Goal: Information Seeking & Learning: Learn about a topic

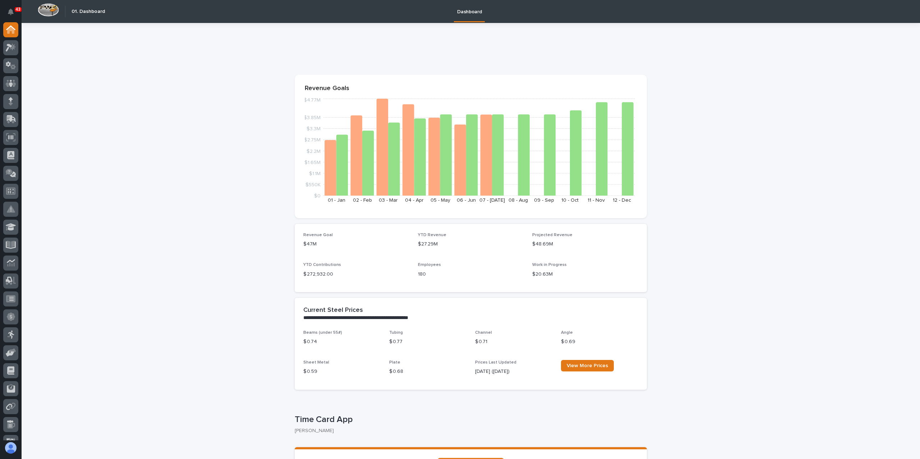
click at [11, 47] on icon at bounding box center [9, 48] width 6 height 8
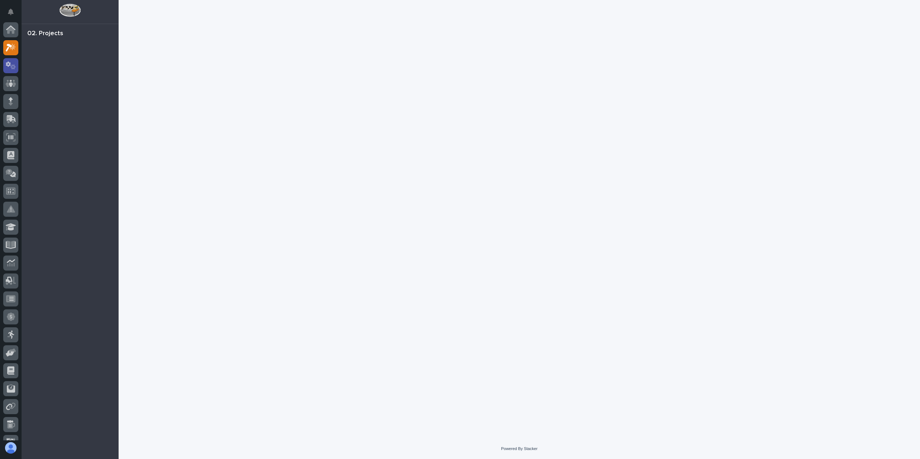
scroll to position [18, 0]
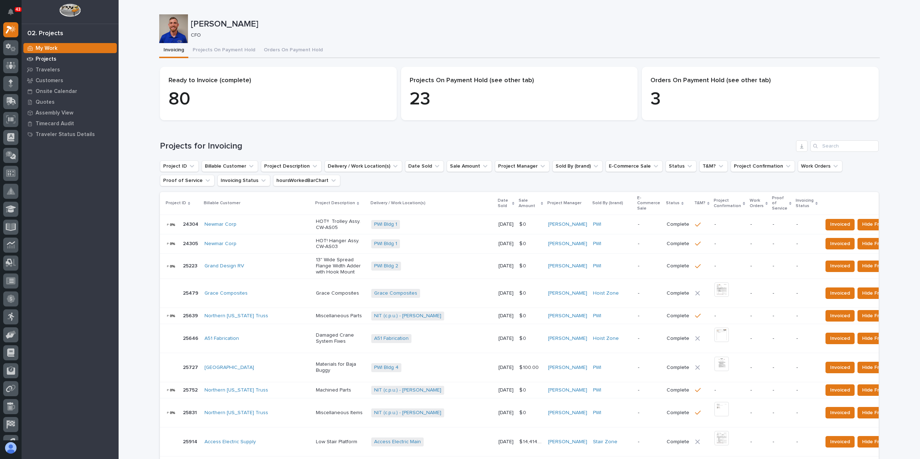
click at [48, 57] on p "Projects" at bounding box center [46, 59] width 21 height 6
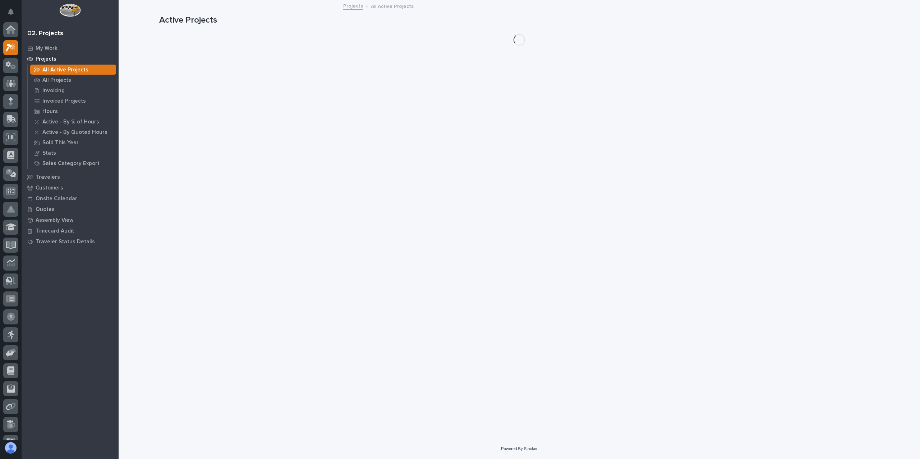
scroll to position [18, 0]
click at [61, 80] on p "All Projects" at bounding box center [56, 80] width 29 height 6
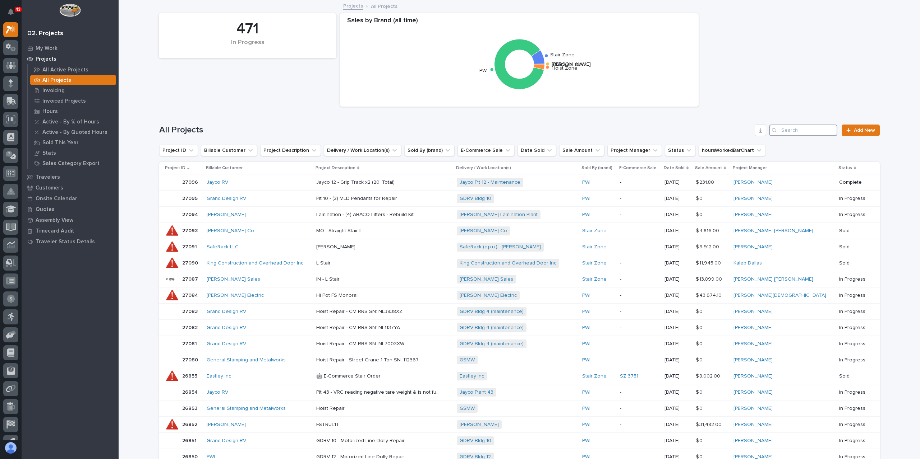
click at [802, 133] on input "Search" at bounding box center [803, 130] width 68 height 11
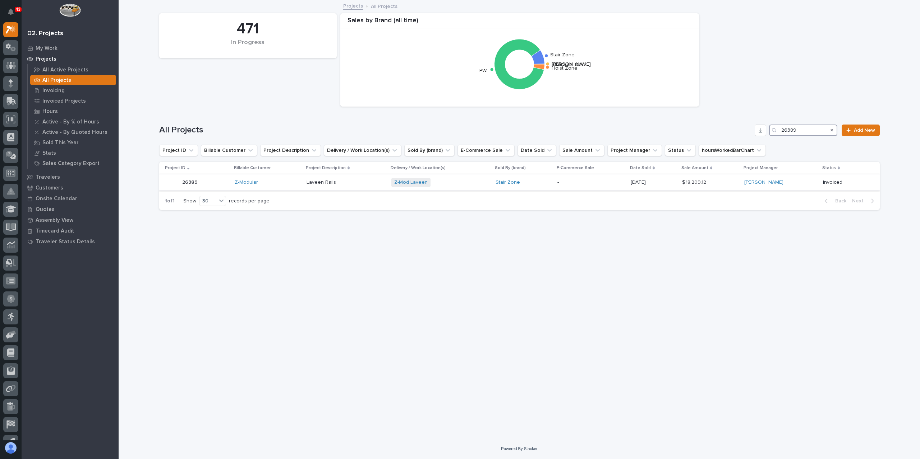
type input "26389"
click at [287, 185] on div "Z-Modular" at bounding box center [268, 183] width 66 height 6
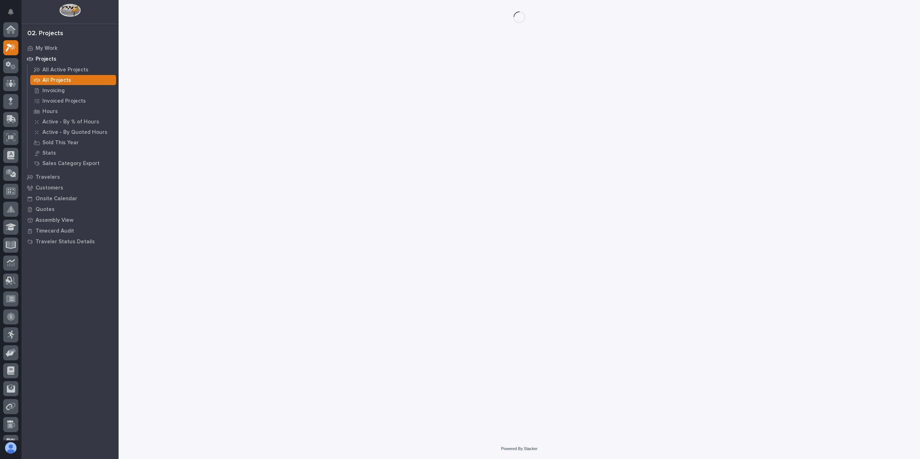
scroll to position [18, 0]
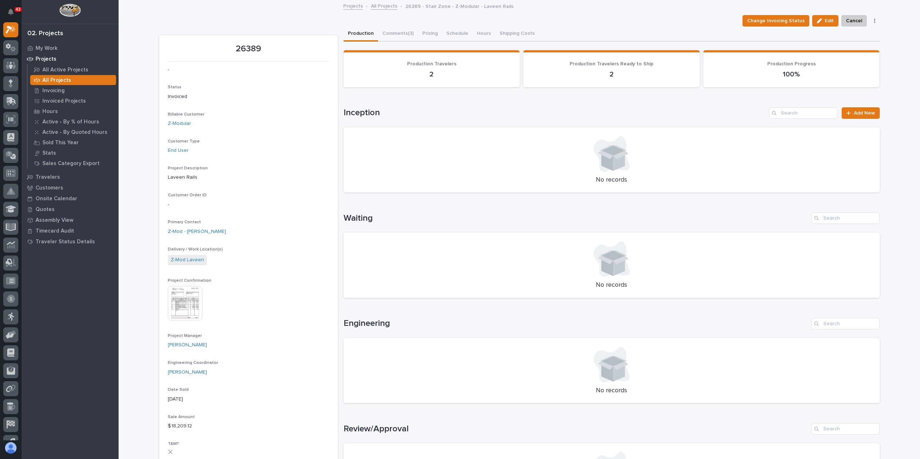
click at [428, 73] on p "2" at bounding box center [431, 74] width 159 height 9
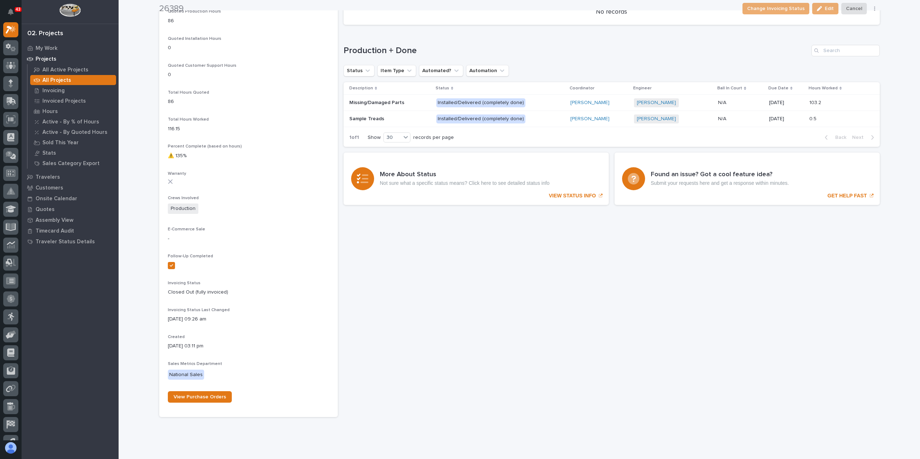
scroll to position [499, 0]
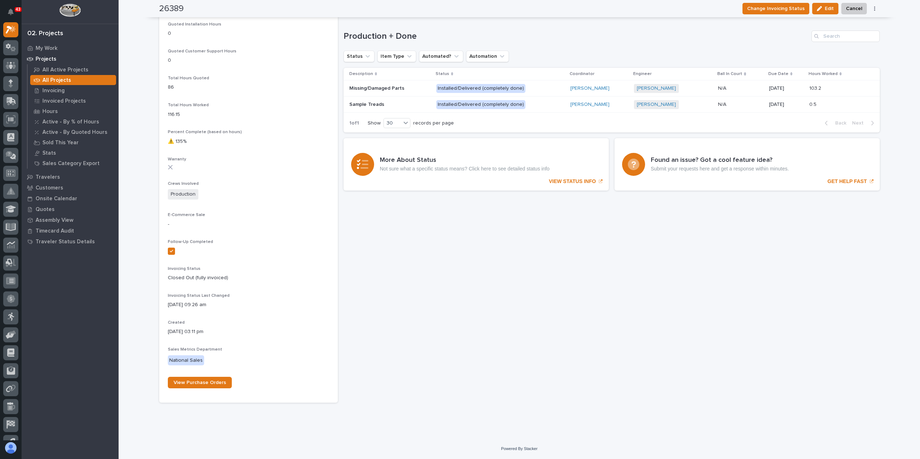
click at [533, 85] on p "Installed/Delivered (completely done)" at bounding box center [499, 88] width 126 height 9
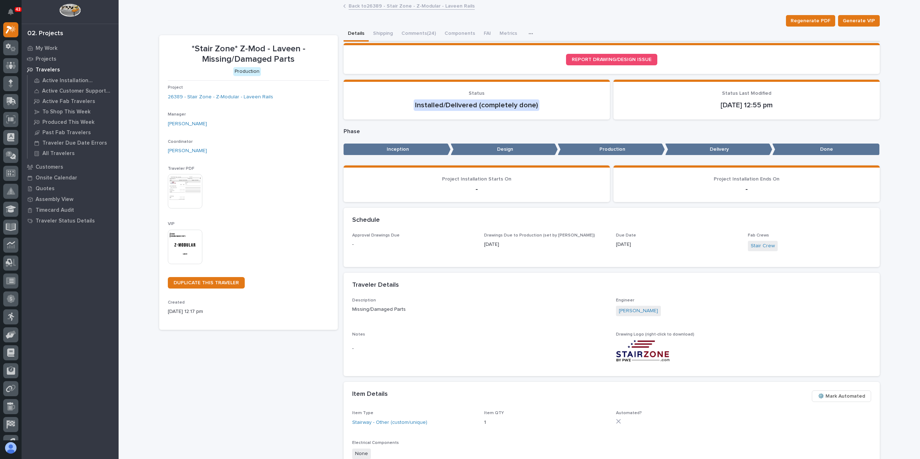
click at [362, 7] on link "Back to 26389 - Stair Zone - Z-Modular - Laveen Rails" at bounding box center [411, 5] width 126 height 8
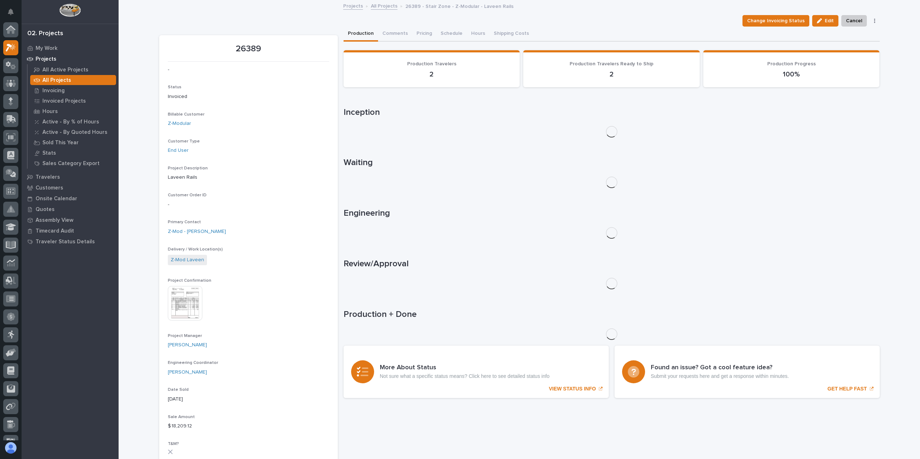
scroll to position [18, 0]
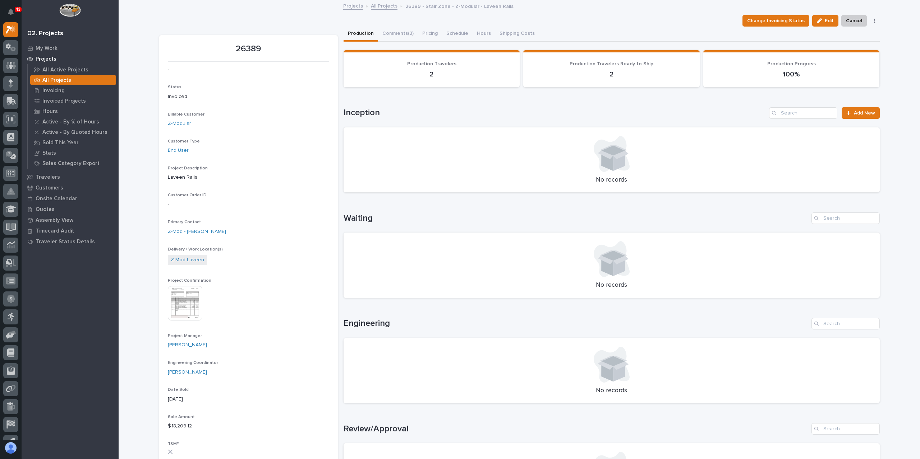
click at [372, 5] on link "All Projects" at bounding box center [384, 5] width 27 height 8
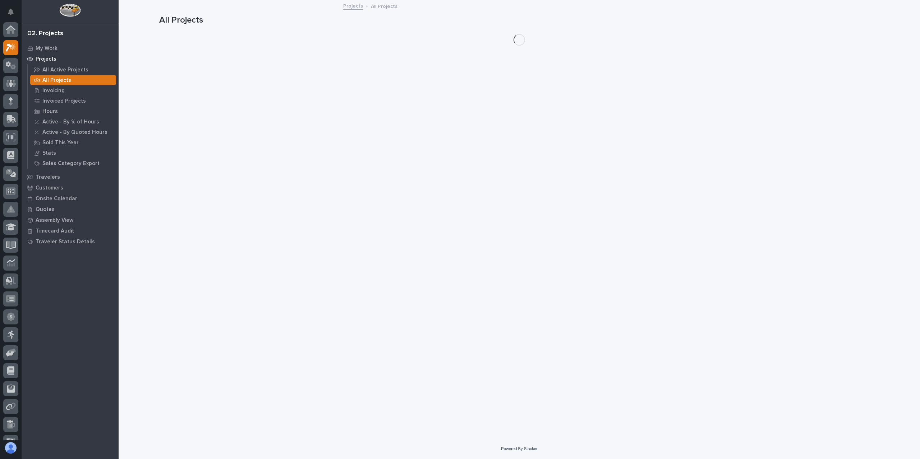
scroll to position [18, 0]
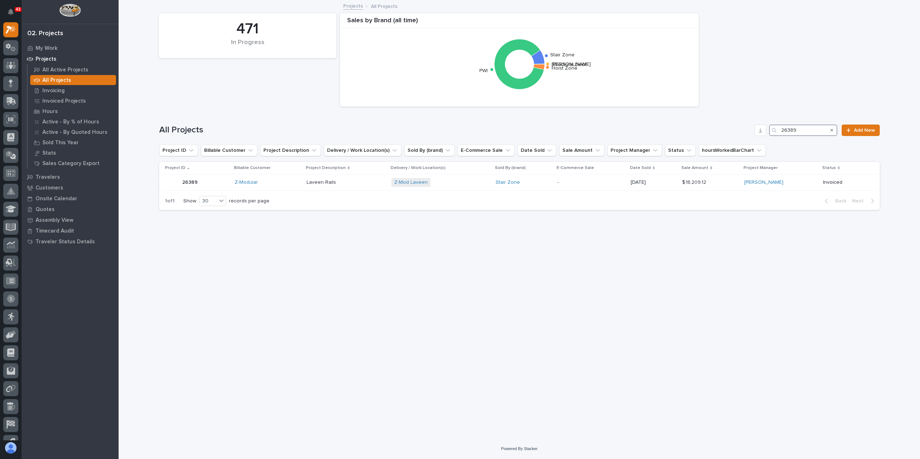
drag, startPoint x: 806, startPoint y: 129, endPoint x: 713, endPoint y: 118, distance: 93.3
click at [716, 121] on div "All Projects 26389 Add New" at bounding box center [519, 127] width 720 height 34
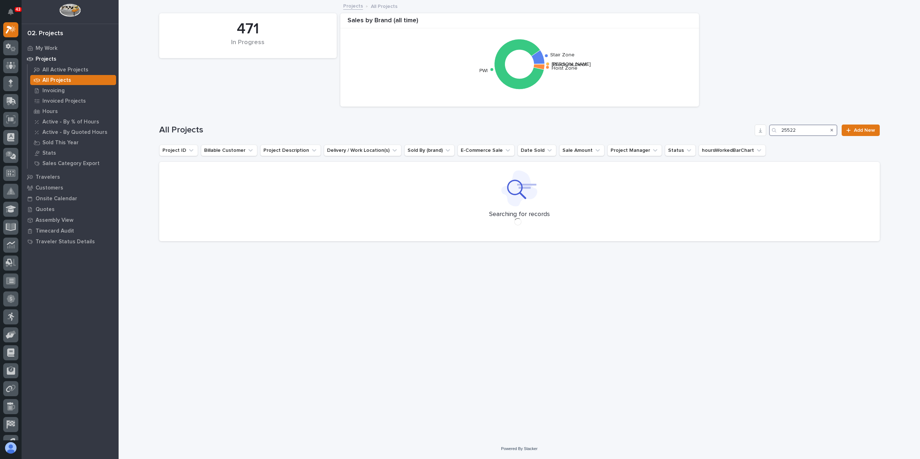
type input "25522"
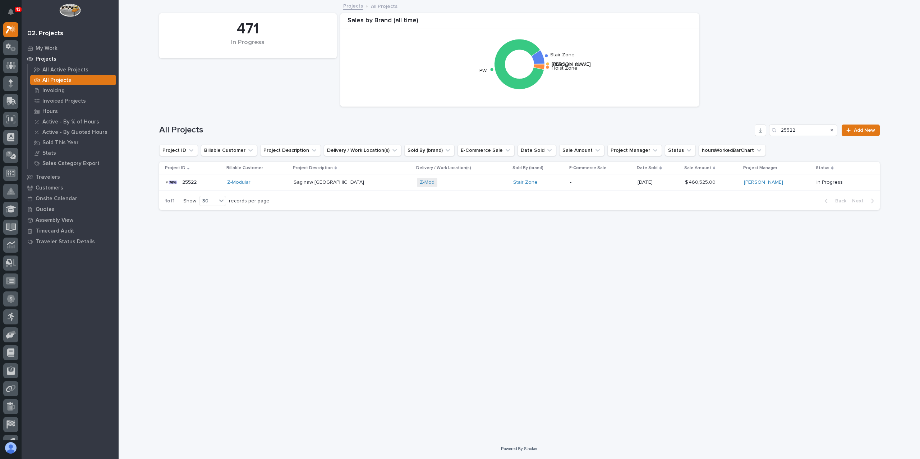
click at [360, 182] on p at bounding box center [353, 183] width 118 height 6
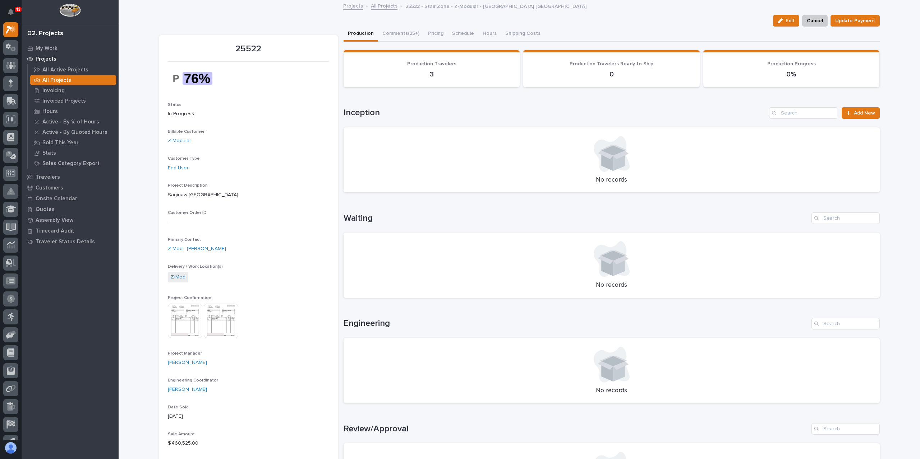
click at [378, 4] on link "All Projects" at bounding box center [384, 5] width 27 height 8
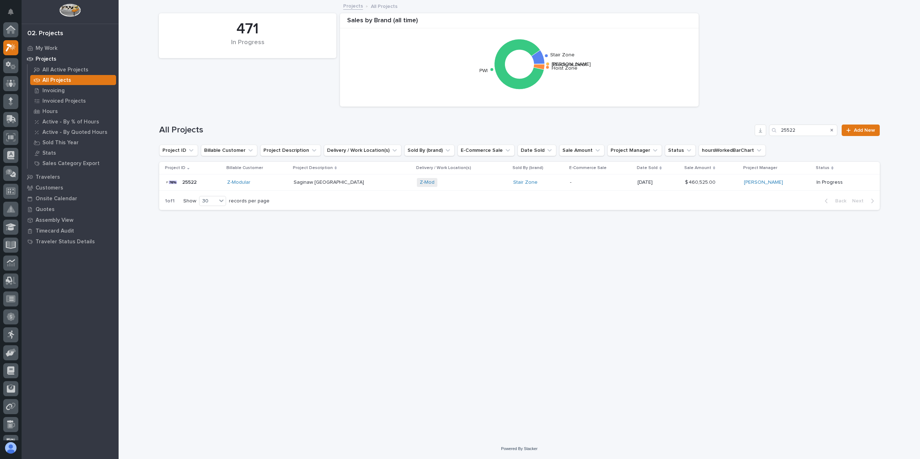
scroll to position [18, 0]
drag, startPoint x: 806, startPoint y: 129, endPoint x: 730, endPoint y: 127, distance: 76.2
click at [739, 131] on div "All Projects 25522 Add New" at bounding box center [519, 130] width 720 height 11
type input "24042"
click at [460, 187] on div "Z-Mod San Antonio + 0" at bounding box center [445, 182] width 137 height 15
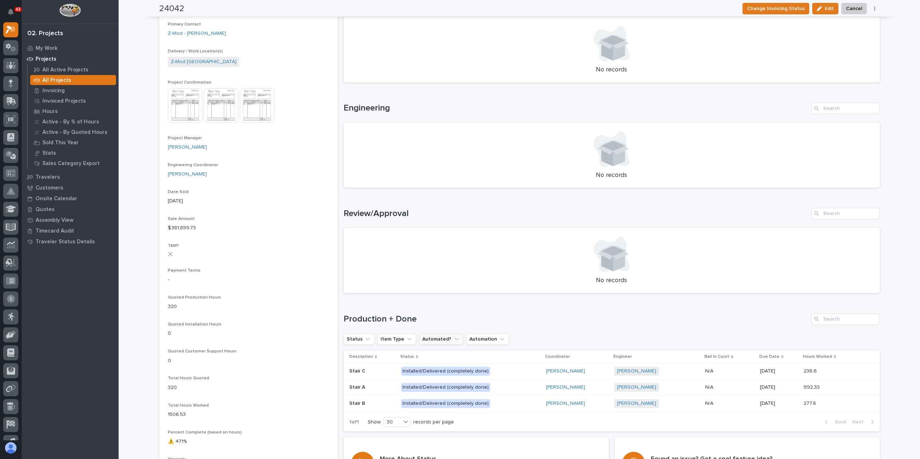
scroll to position [516, 0]
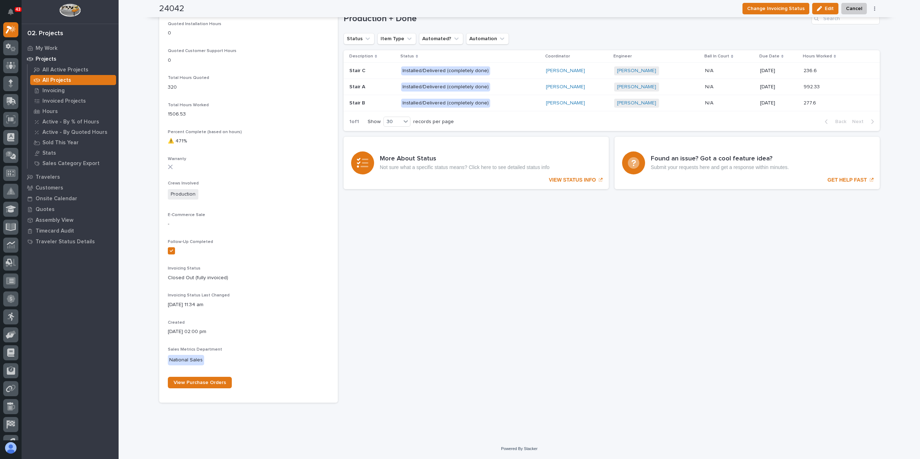
click at [505, 89] on p "Installed/Delivered (completely done)" at bounding box center [464, 87] width 126 height 9
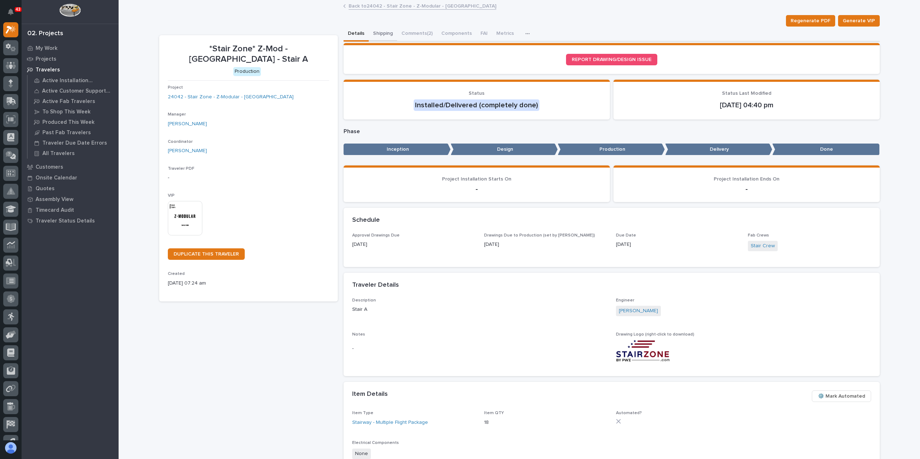
click at [383, 31] on button "Shipping" at bounding box center [383, 34] width 28 height 15
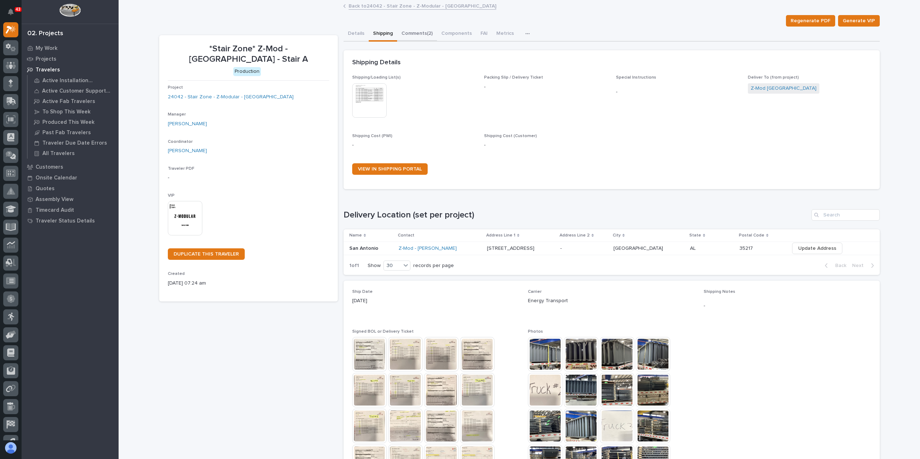
click at [405, 35] on button "Comments (2)" at bounding box center [417, 34] width 40 height 15
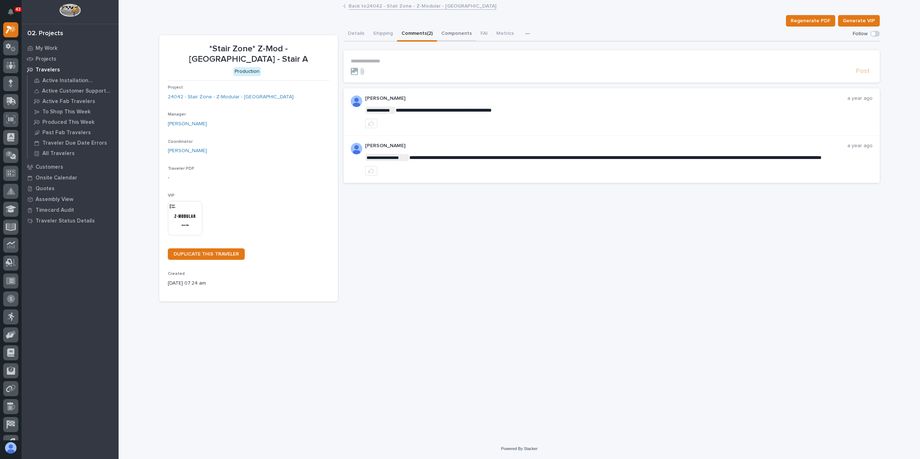
click at [452, 33] on button "Components" at bounding box center [456, 34] width 39 height 15
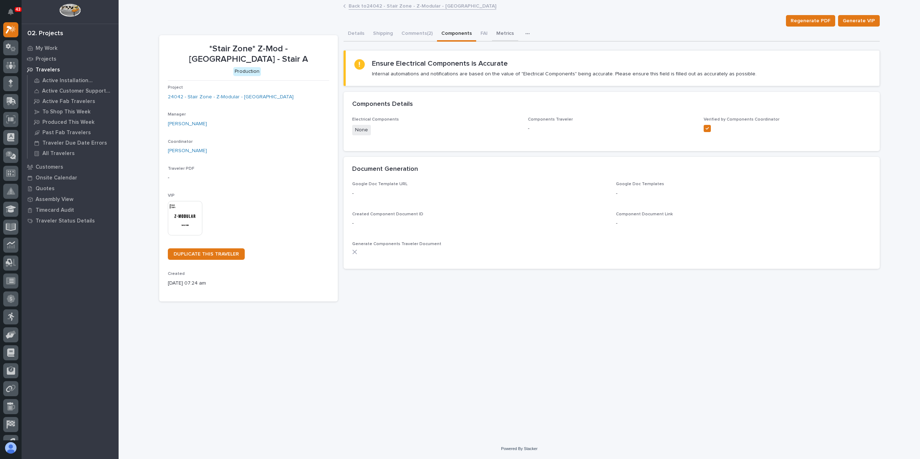
click at [492, 32] on button "Metrics" at bounding box center [505, 34] width 26 height 15
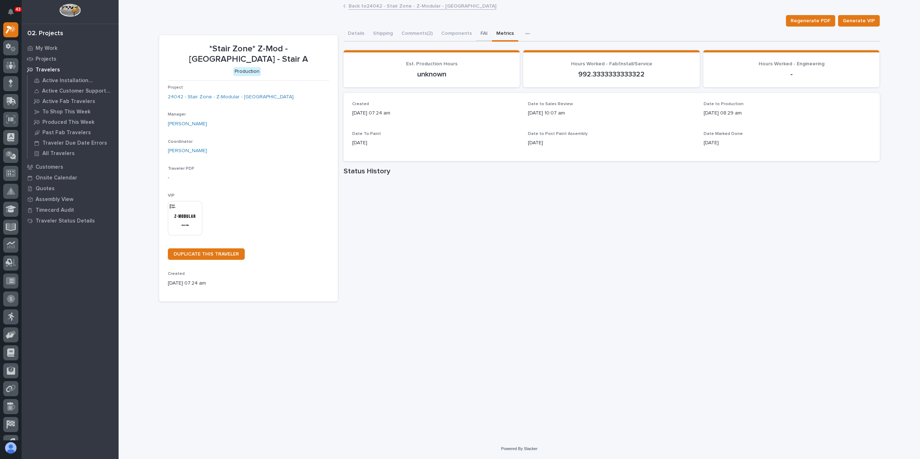
click at [481, 34] on button "FAI" at bounding box center [484, 34] width 16 height 15
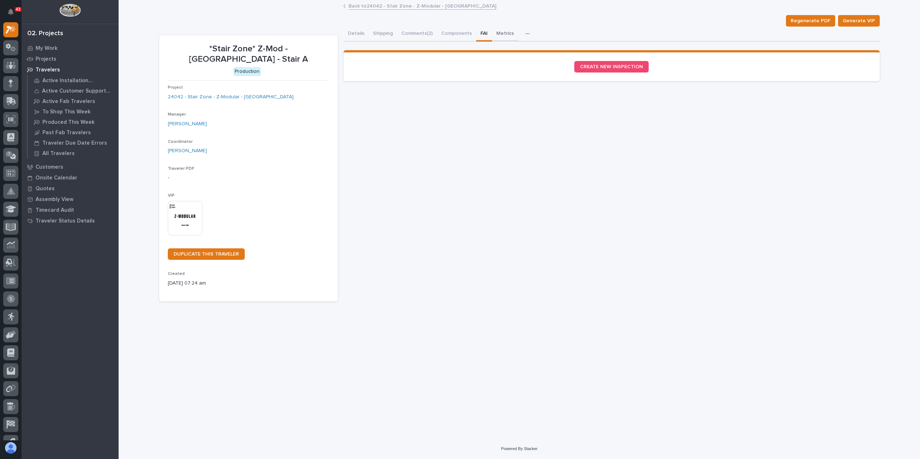
click at [504, 36] on button "Metrics" at bounding box center [505, 34] width 26 height 15
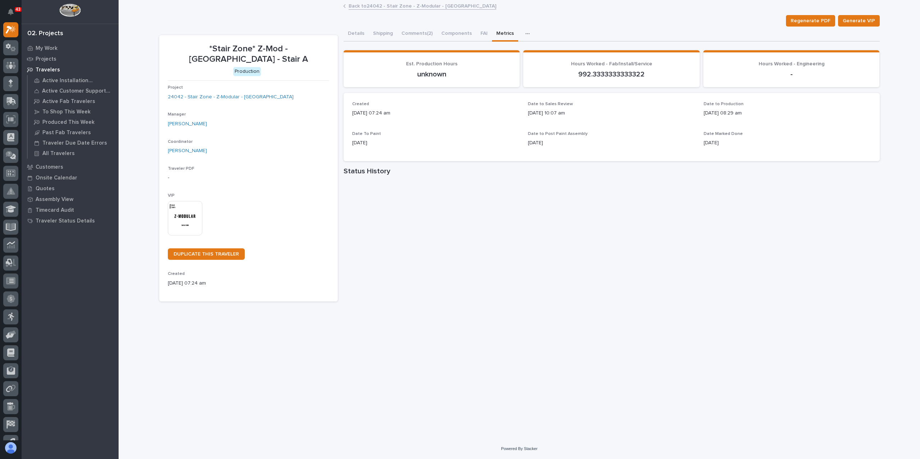
click at [525, 34] on icon "button" at bounding box center [527, 33] width 4 height 1
click at [457, 111] on p "[DATE] 07:24 am" at bounding box center [435, 114] width 167 height 8
click at [414, 34] on button "Comments (2)" at bounding box center [417, 34] width 40 height 15
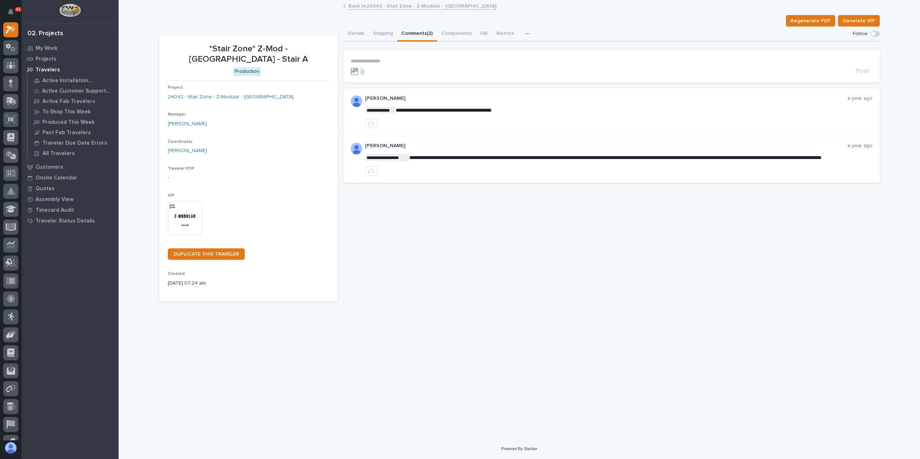
click at [185, 207] on img at bounding box center [185, 218] width 34 height 34
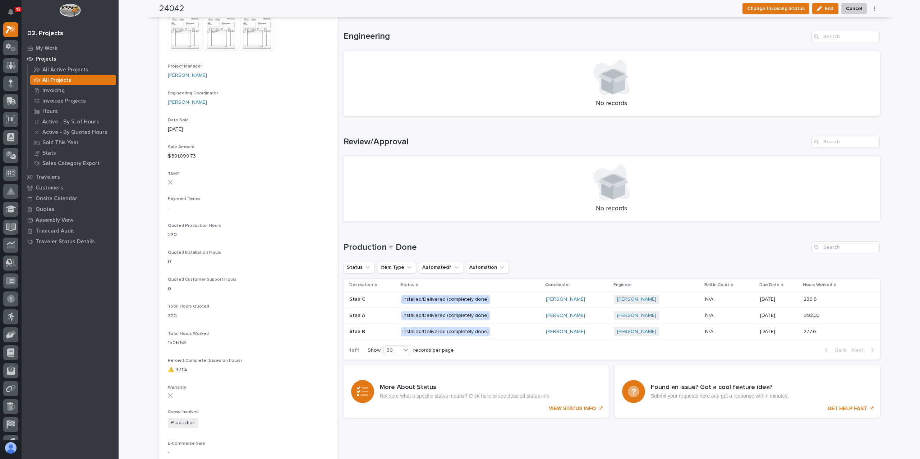
scroll to position [359, 0]
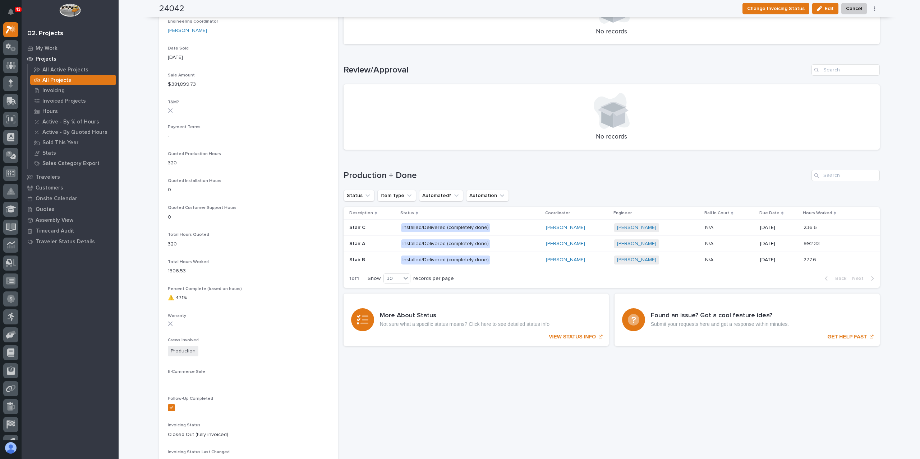
click at [508, 227] on p "Installed/Delivered (completely done)" at bounding box center [464, 227] width 126 height 9
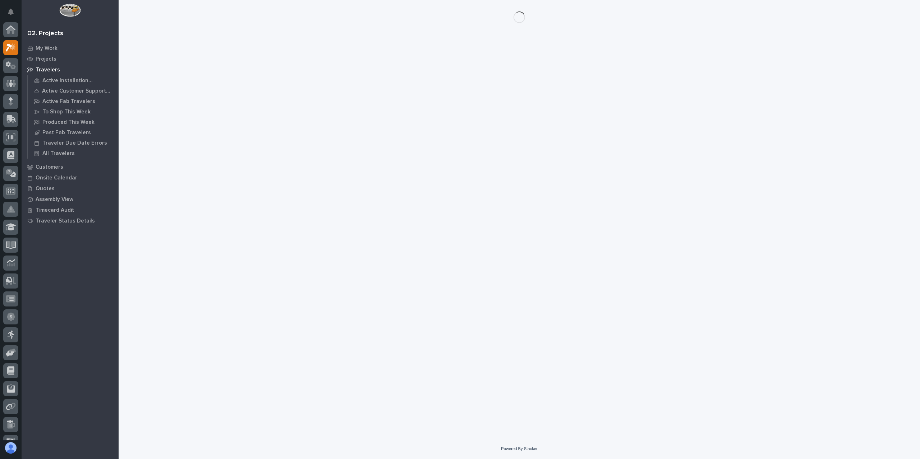
scroll to position [18, 0]
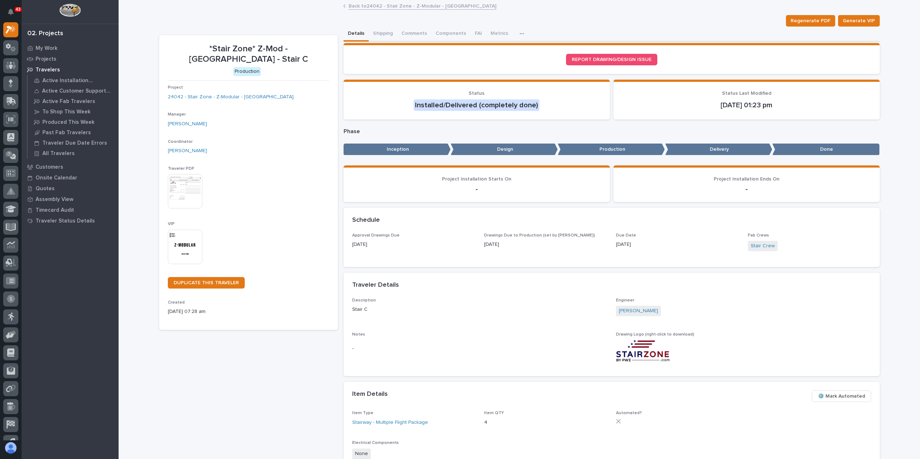
click at [185, 179] on img at bounding box center [185, 191] width 34 height 34
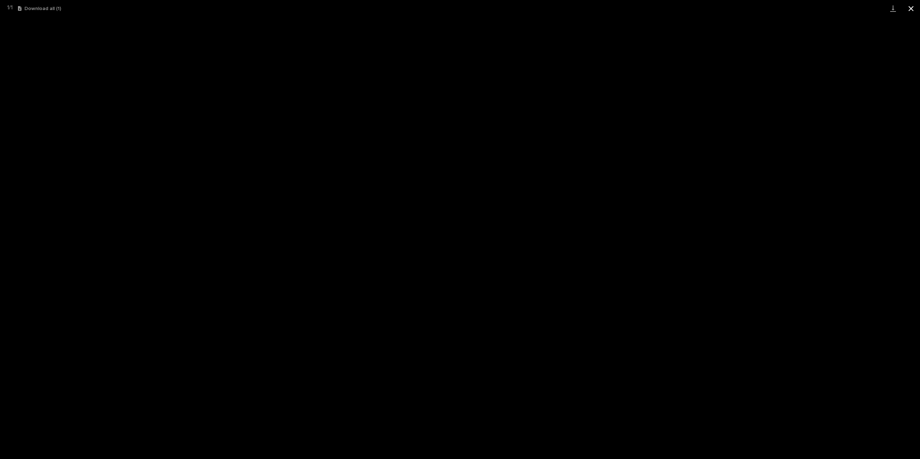
click at [914, 13] on button "Close gallery" at bounding box center [911, 8] width 18 height 17
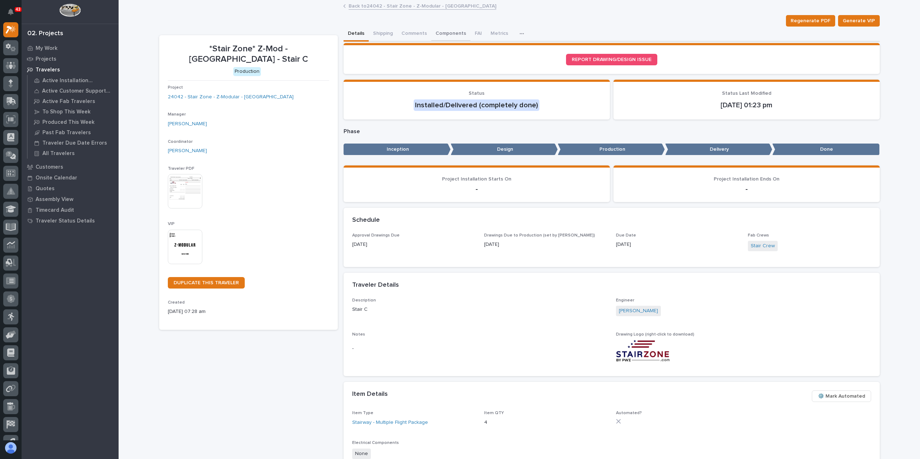
click at [449, 32] on button "Components" at bounding box center [450, 34] width 39 height 15
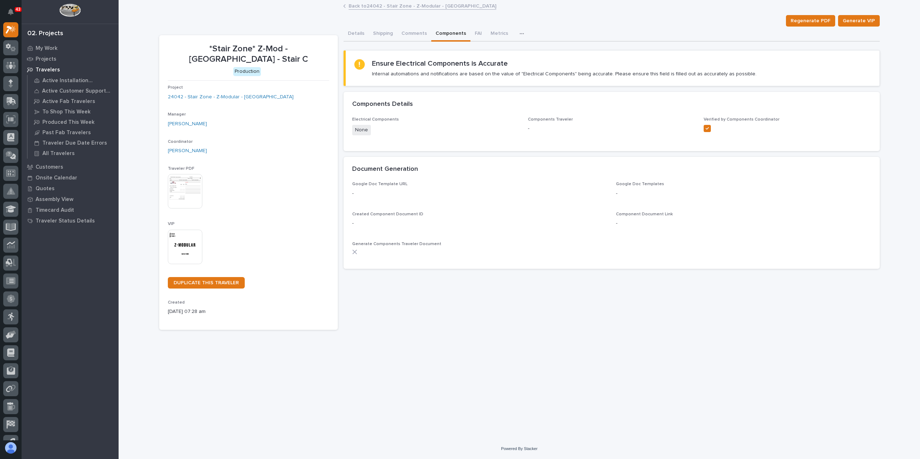
click at [431, 33] on button "Components" at bounding box center [450, 34] width 39 height 15
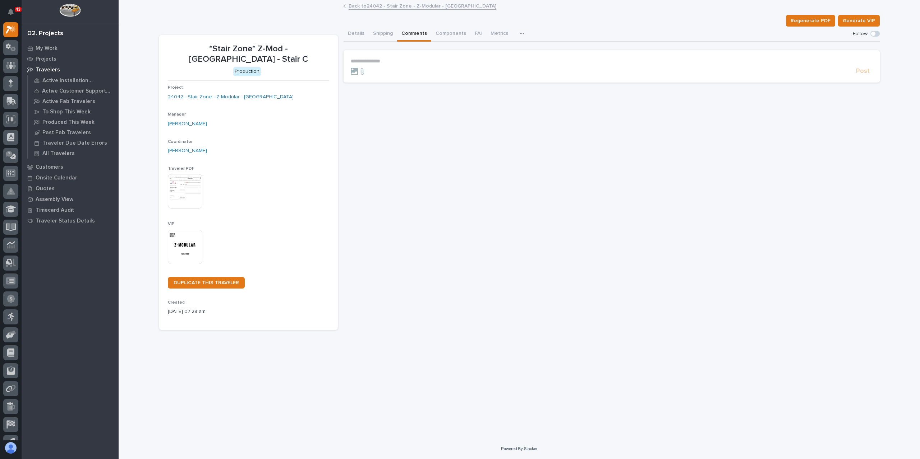
click at [410, 36] on button "Comments" at bounding box center [414, 34] width 34 height 15
click at [380, 33] on button "Shipping" at bounding box center [383, 34] width 28 height 15
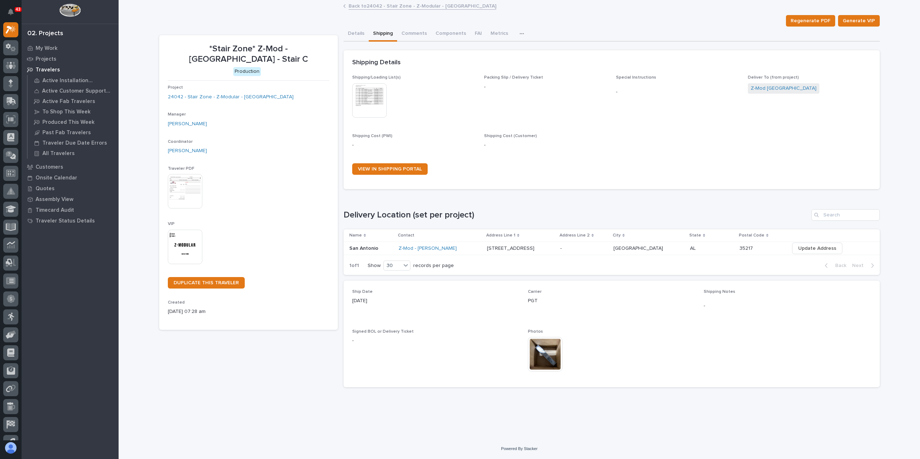
click at [544, 353] on img at bounding box center [545, 354] width 34 height 34
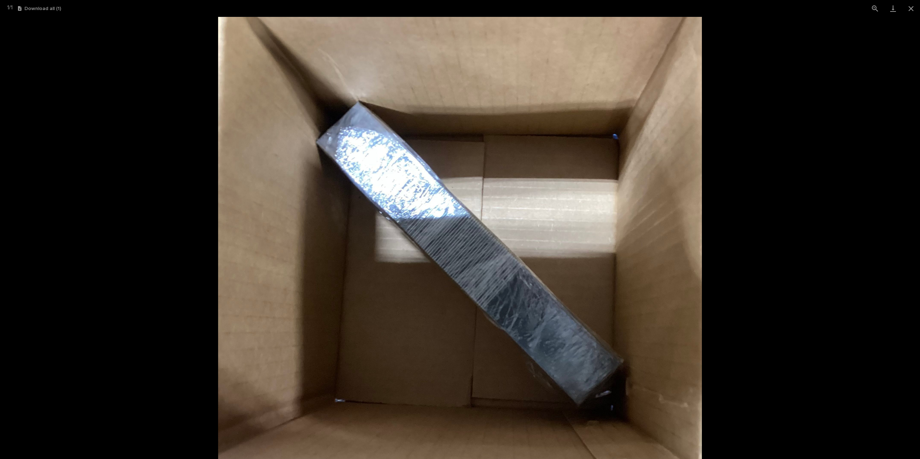
click at [565, 281] on img at bounding box center [459, 238] width 483 height 443
click at [734, 249] on picture at bounding box center [460, 238] width 920 height 443
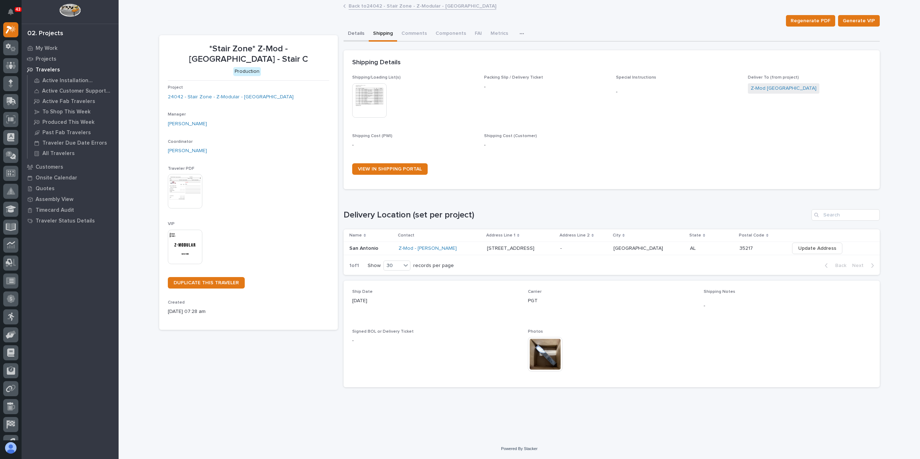
click at [355, 34] on button "Details" at bounding box center [355, 34] width 25 height 15
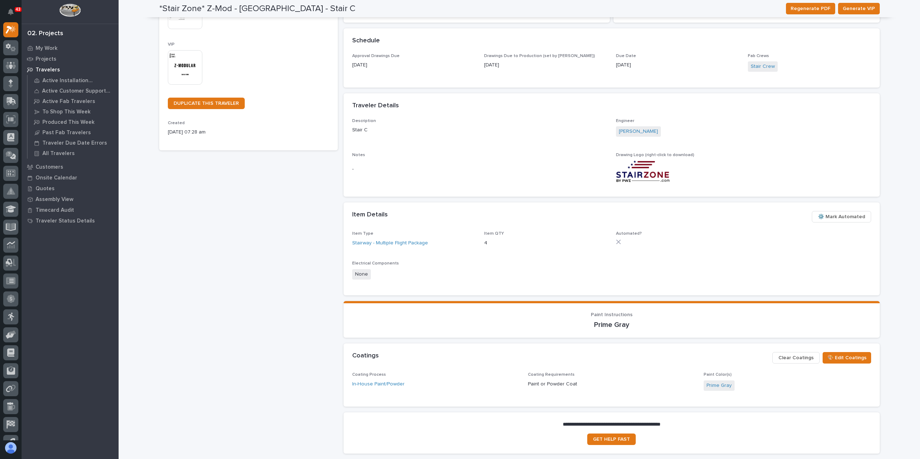
scroll to position [236, 0]
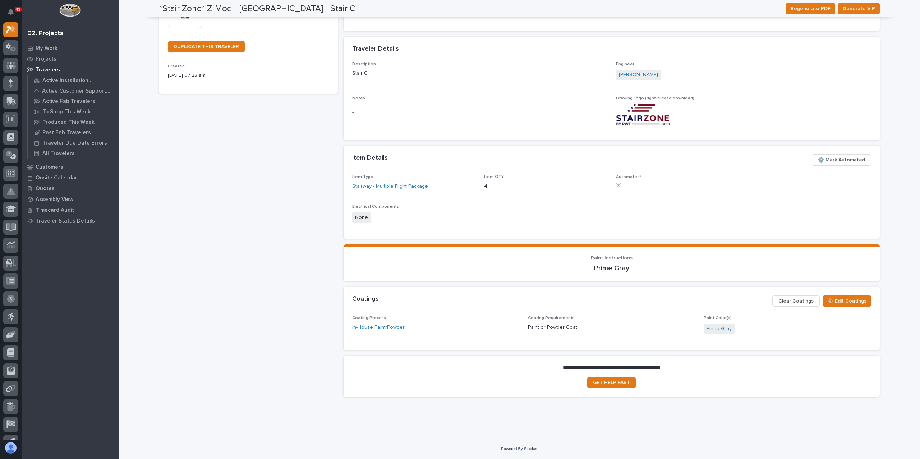
click at [383, 184] on link "Stairway - Multiple Flight Package" at bounding box center [390, 187] width 76 height 8
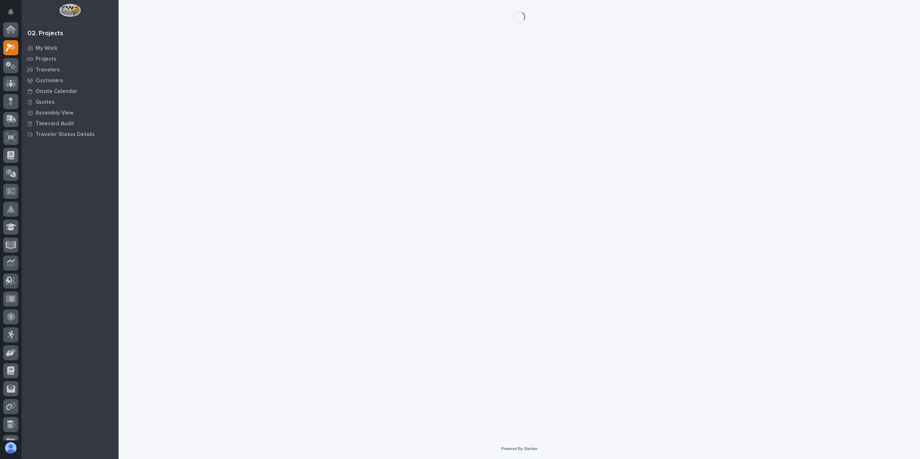
scroll to position [18, 0]
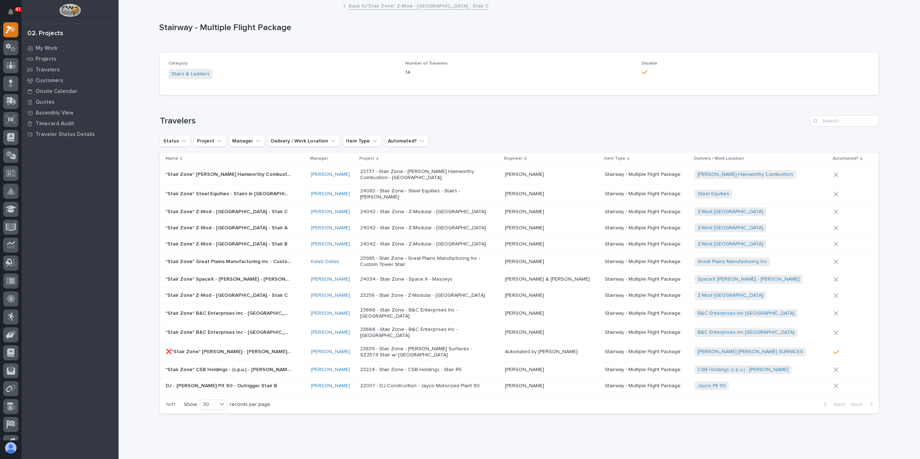
click at [264, 225] on p at bounding box center [229, 228] width 126 height 6
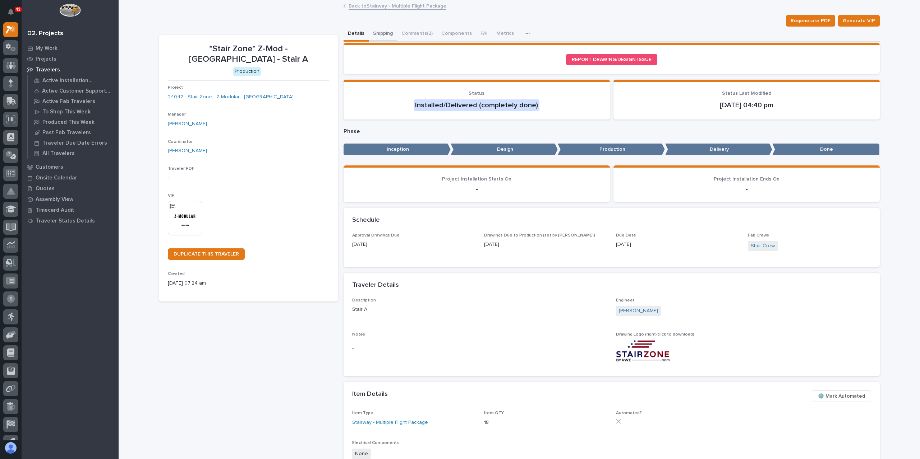
click at [377, 29] on button "Shipping" at bounding box center [383, 34] width 28 height 15
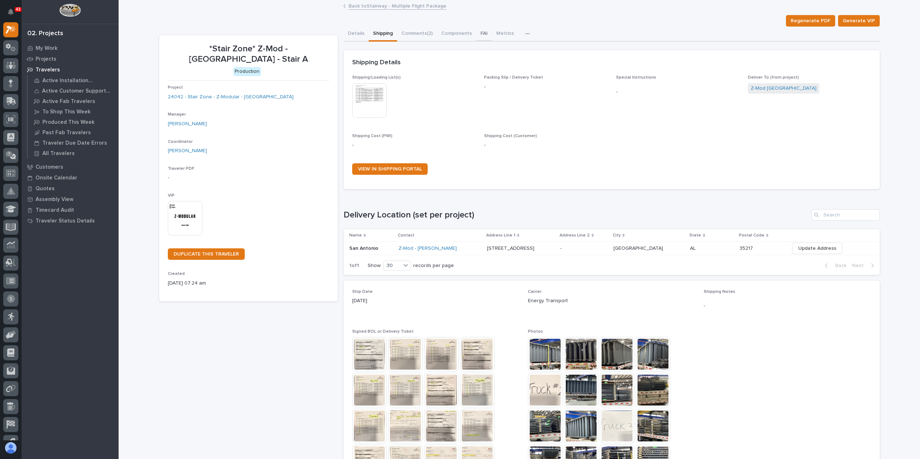
click at [476, 27] on button "FAI" at bounding box center [484, 34] width 16 height 15
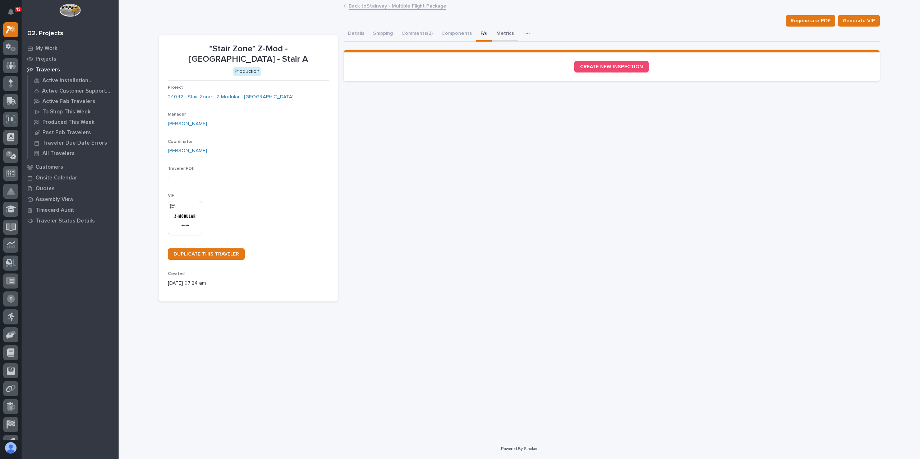
click at [497, 31] on button "Metrics" at bounding box center [505, 34] width 26 height 15
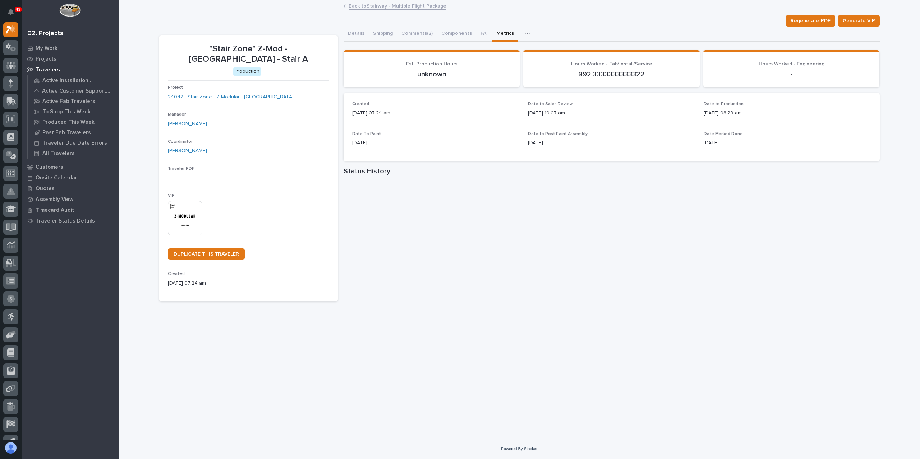
click at [525, 36] on icon "button" at bounding box center [527, 33] width 4 height 5
click at [352, 32] on button "Details" at bounding box center [355, 34] width 25 height 15
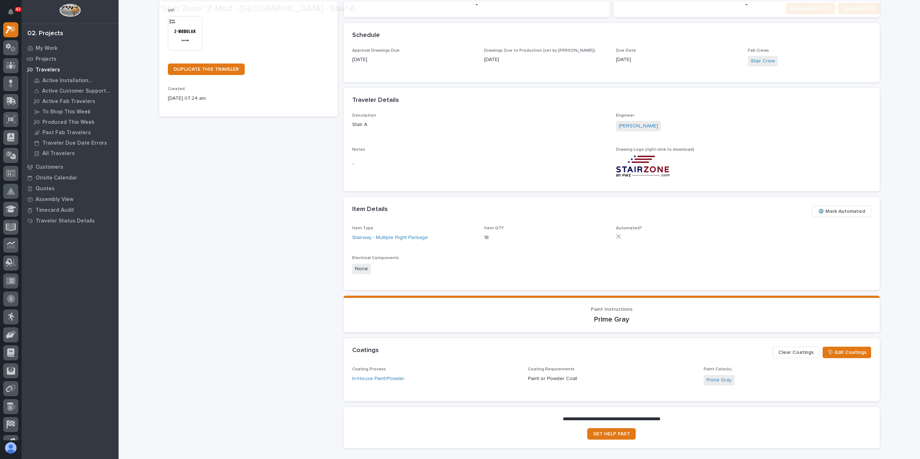
scroll to position [236, 0]
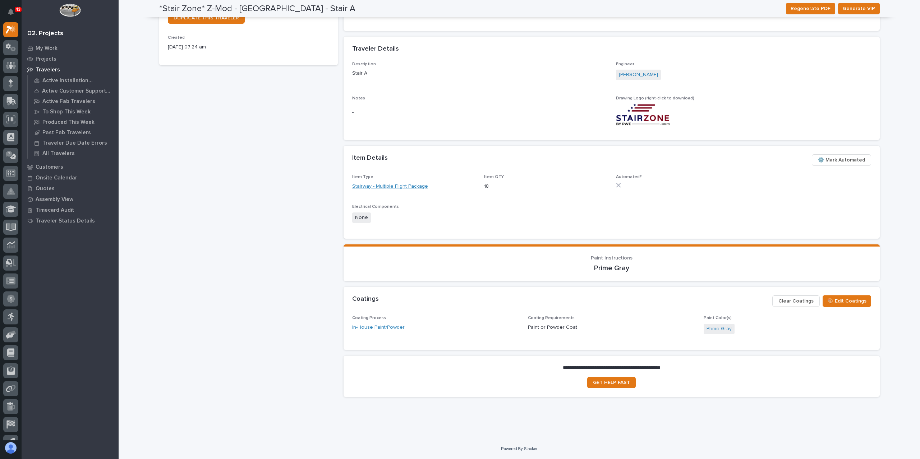
click at [418, 187] on link "Stairway - Multiple Flight Package" at bounding box center [390, 187] width 76 height 8
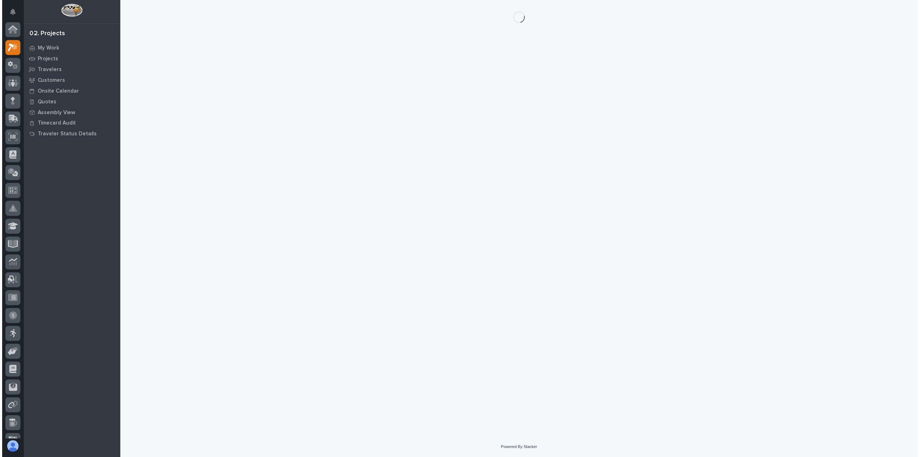
scroll to position [18, 0]
